Goal: Task Accomplishment & Management: Use online tool/utility

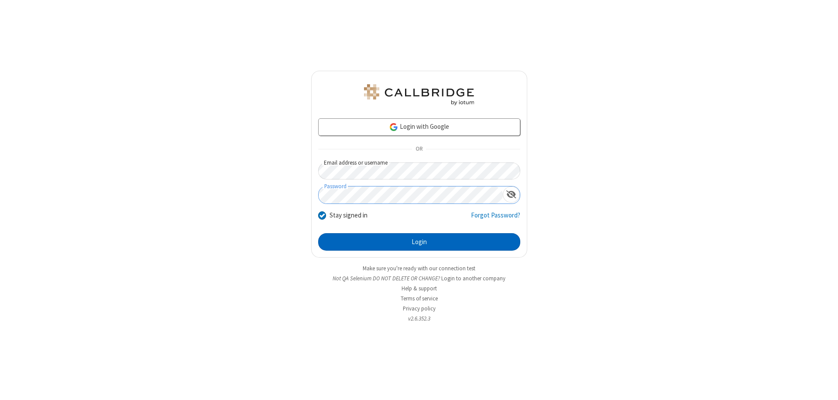
click at [419, 242] on button "Login" at bounding box center [419, 241] width 202 height 17
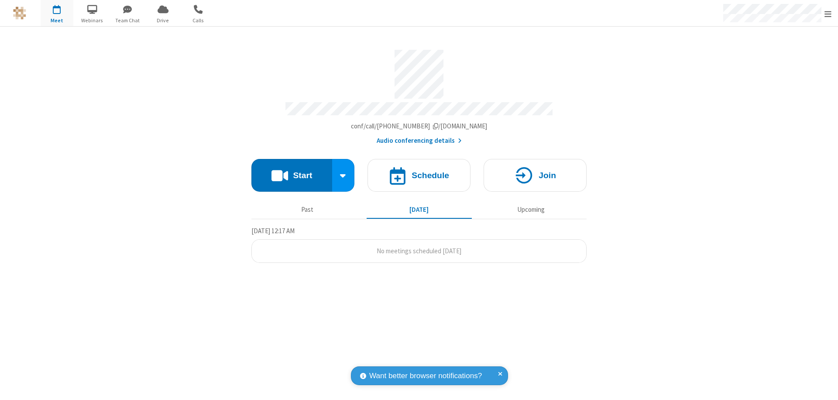
click at [828, 14] on span "Open menu" at bounding box center [827, 14] width 7 height 9
click at [163, 20] on span "Drive" at bounding box center [163, 21] width 33 height 8
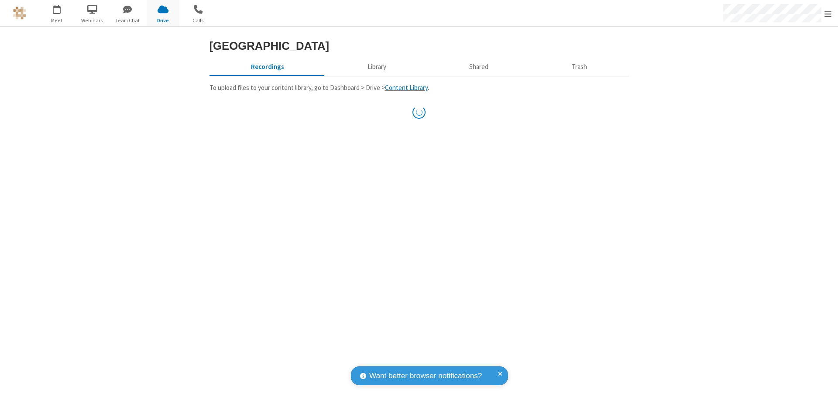
click at [375, 75] on button "Library" at bounding box center [377, 66] width 102 height 17
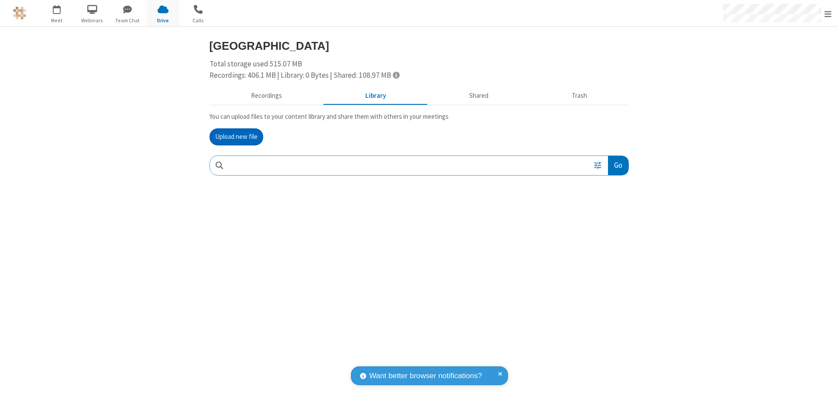
click at [236, 137] on button "Upload new file" at bounding box center [236, 136] width 54 height 17
